Goal: Task Accomplishment & Management: Complete application form

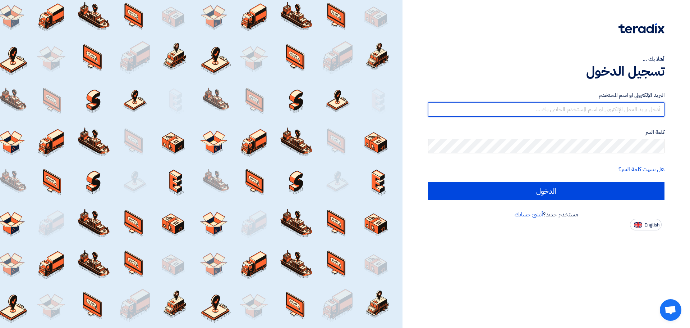
click at [541, 111] on input "text" at bounding box center [546, 109] width 237 height 14
type input "[EMAIL_ADDRESS][DOMAIN_NAME]"
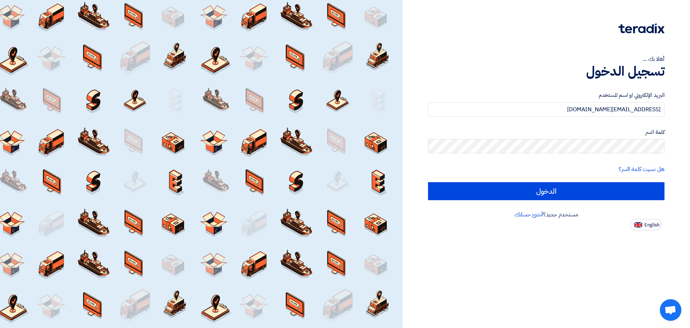
click at [428, 182] on input "الدخول" at bounding box center [546, 191] width 237 height 18
type input "Sign in"
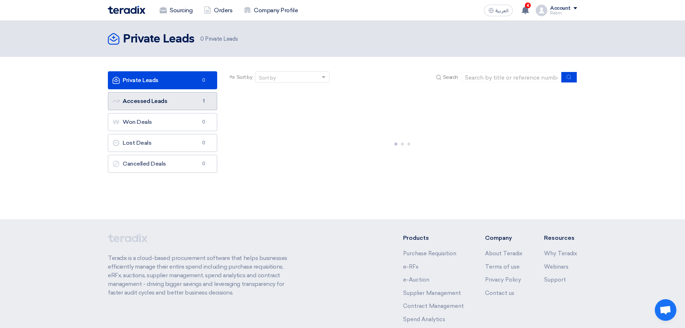
click at [175, 105] on link "Accessed Leads Accessed Leads 1" at bounding box center [162, 101] width 109 height 18
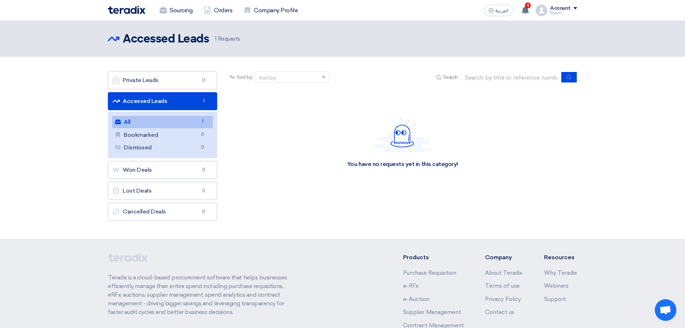
click at [174, 121] on link "All All 1" at bounding box center [162, 122] width 101 height 12
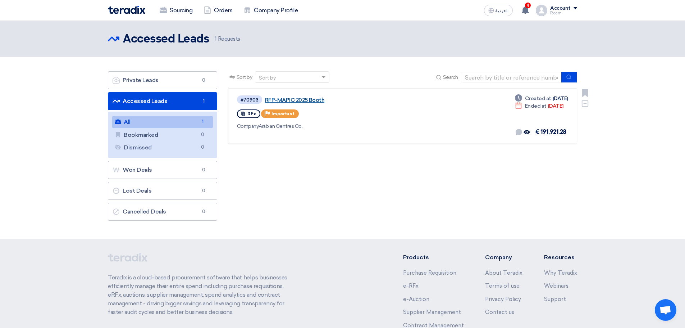
click at [301, 98] on link "RFP-MAPIC 2025 Booth" at bounding box center [355, 100] width 180 height 6
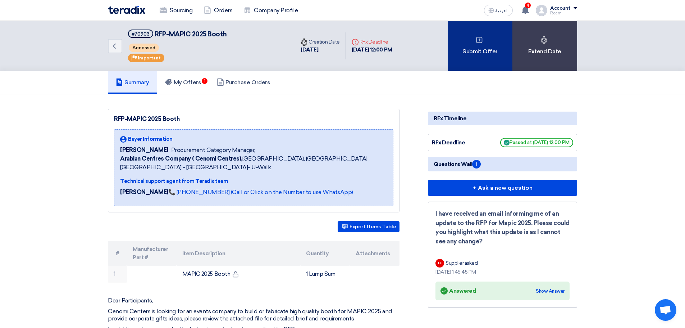
click at [502, 40] on div "Submit Offer" at bounding box center [480, 46] width 65 height 50
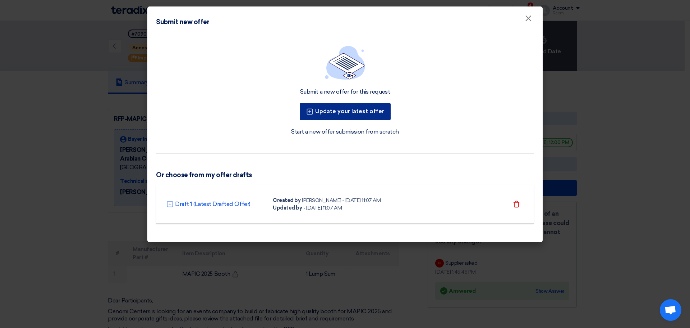
click at [369, 112] on button "Update your latest offer" at bounding box center [345, 111] width 91 height 17
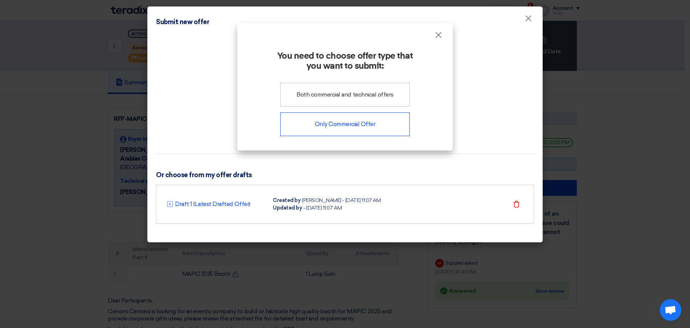
click at [369, 123] on div "Only Commercial Offer" at bounding box center [345, 124] width 129 height 24
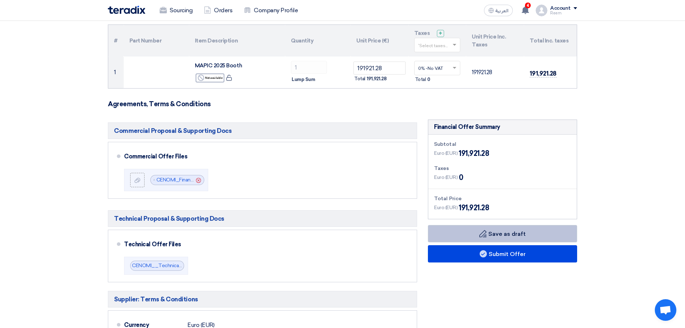
scroll to position [72, 0]
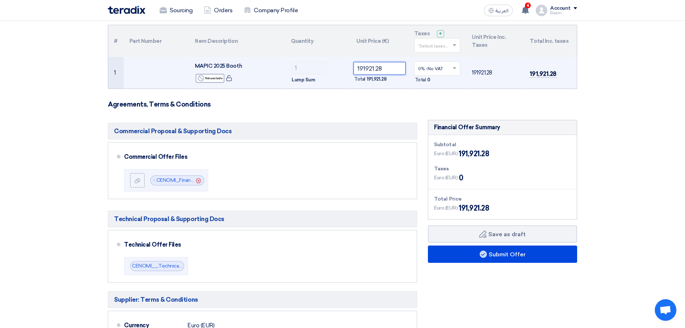
click at [384, 71] on input "191921.28" at bounding box center [380, 68] width 52 height 13
paste input "84586.95"
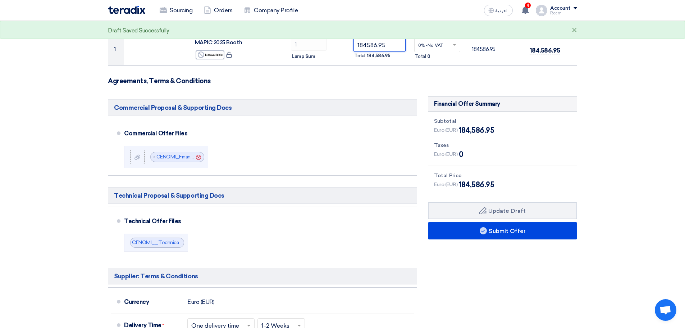
scroll to position [108, 0]
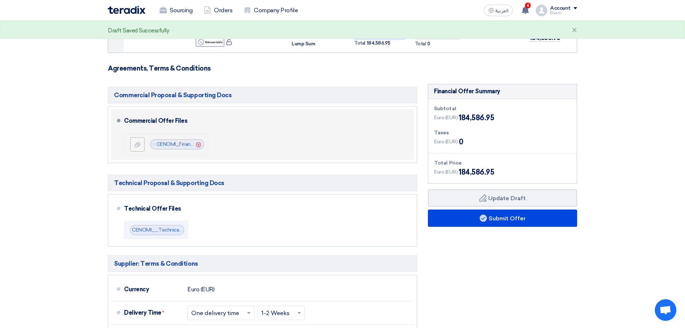
type input "184586.95"
click at [199, 145] on use at bounding box center [198, 144] width 5 height 5
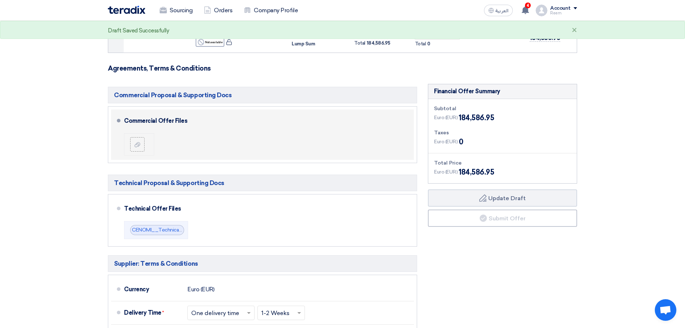
click at [147, 146] on div at bounding box center [140, 144] width 20 height 14
click at [144, 145] on label at bounding box center [137, 144] width 14 height 14
click at [0, 0] on input "file" at bounding box center [0, 0] width 0 height 0
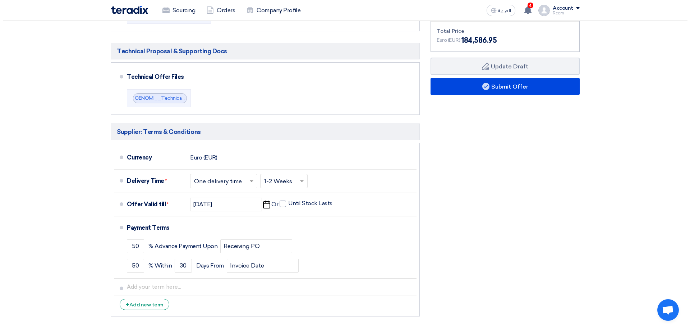
scroll to position [237, 0]
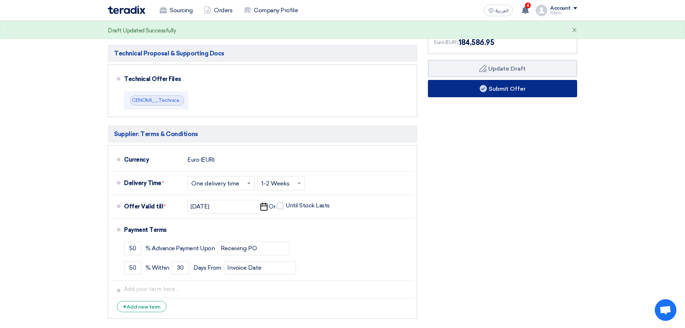
click at [546, 89] on button "Submit Offer" at bounding box center [502, 88] width 149 height 17
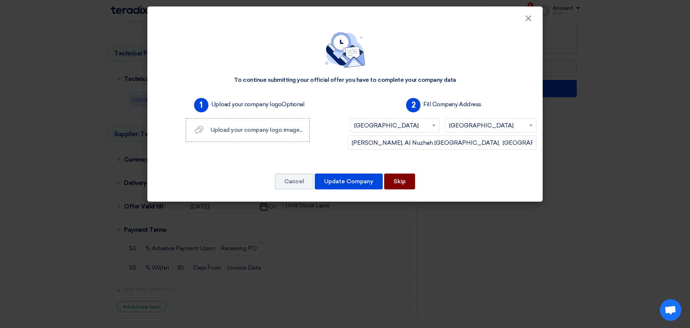
click at [395, 182] on button "Skip" at bounding box center [399, 181] width 31 height 16
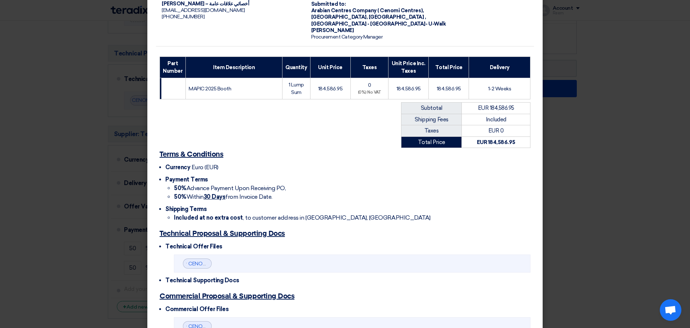
scroll to position [120, 0]
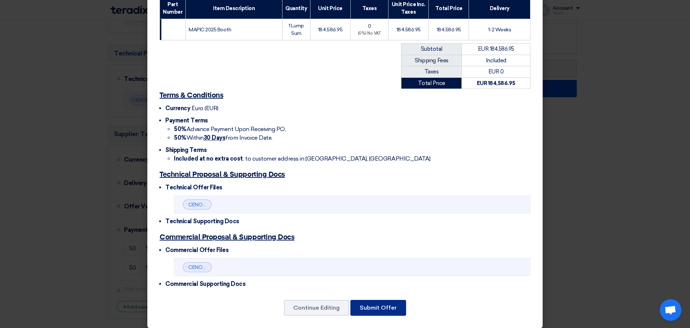
click at [399, 300] on button "Submit Offer" at bounding box center [379, 308] width 56 height 16
